Goal: Information Seeking & Learning: Learn about a topic

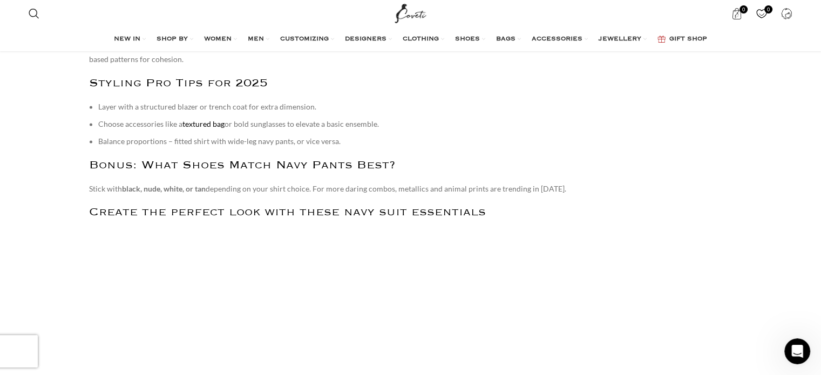
scroll to position [1728, 0]
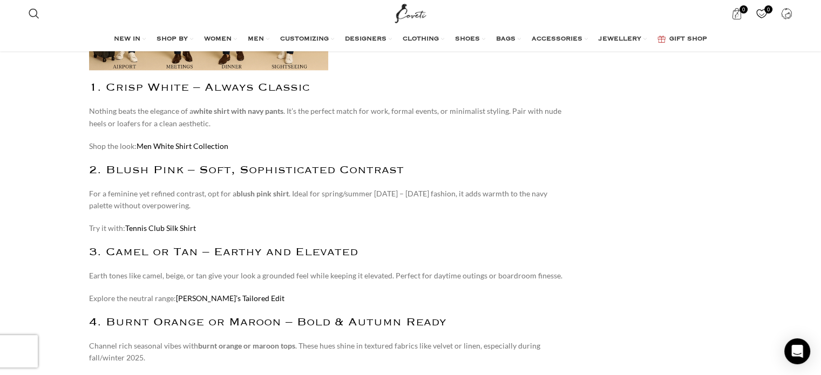
scroll to position [1188, 0]
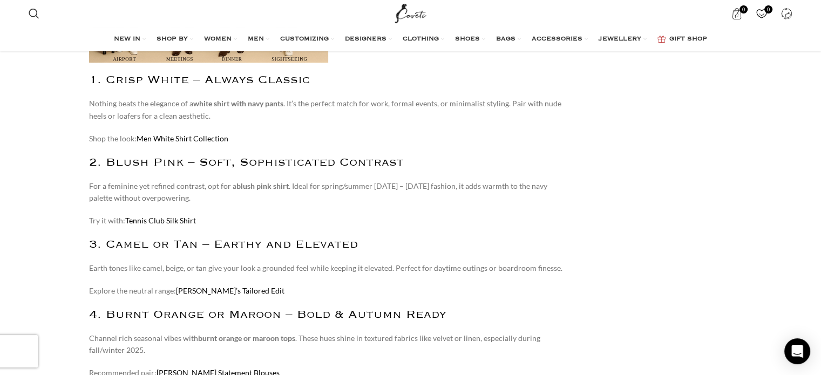
click at [160, 216] on link "Tennis Club Silk Shirt" at bounding box center [160, 220] width 71 height 9
click at [190, 286] on link "Valextra’s Tailored Edit" at bounding box center [230, 290] width 109 height 9
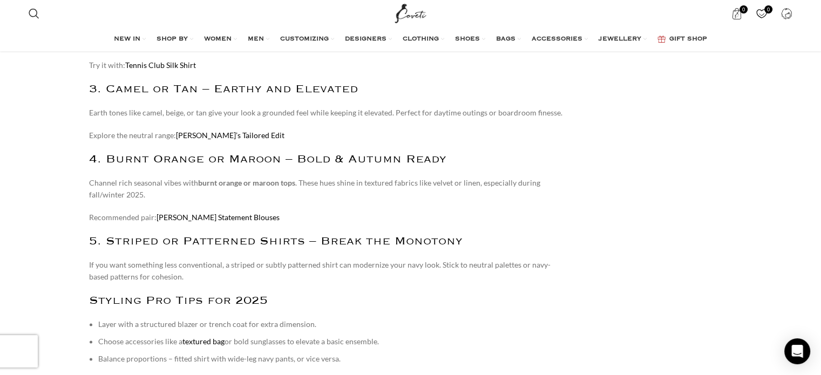
scroll to position [1350, 0]
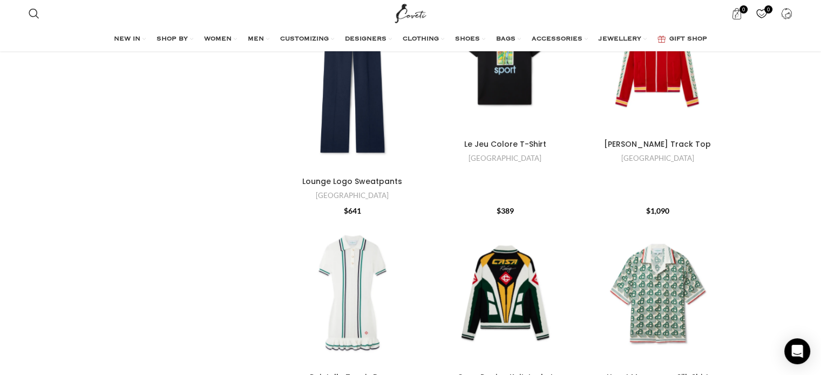
scroll to position [1026, 0]
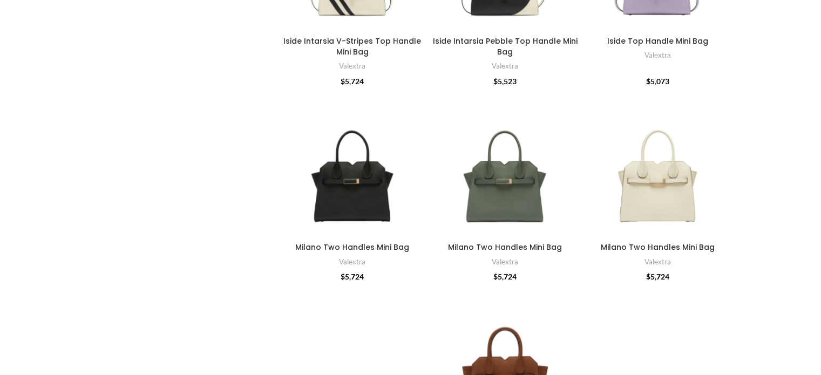
scroll to position [486, 0]
